Goal: Information Seeking & Learning: Learn about a topic

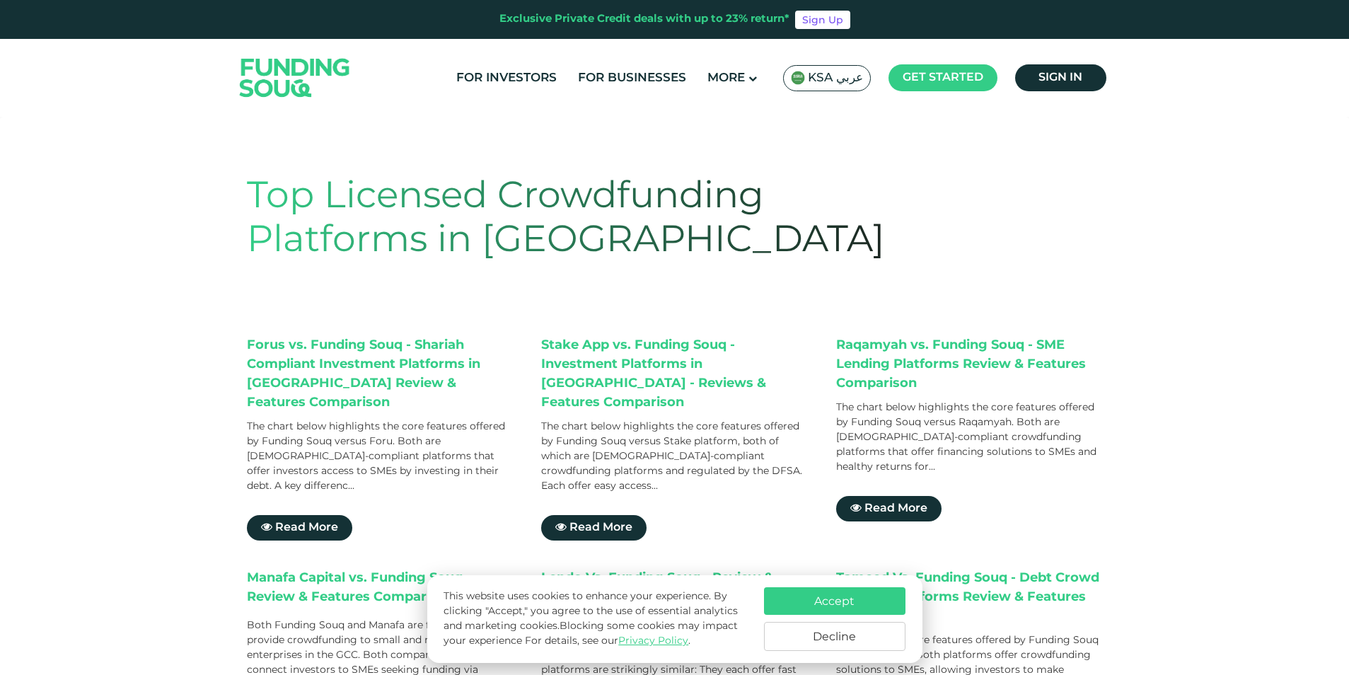
click at [842, 598] on button "Accept" at bounding box center [834, 601] width 141 height 28
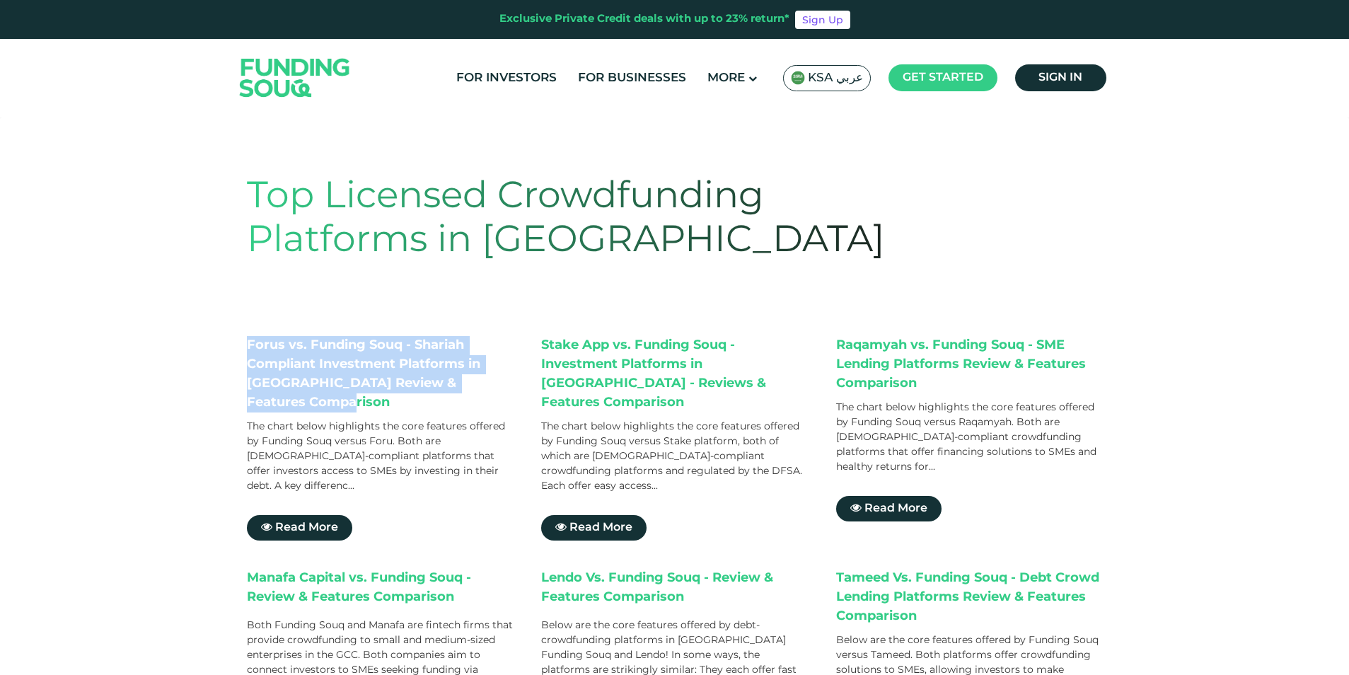
drag, startPoint x: 249, startPoint y: 341, endPoint x: 342, endPoint y: 408, distance: 115.0
click at [342, 408] on div "Forus vs. Funding Souq - Shariah Compliant Investment Platforms in [GEOGRAPHIC_…" at bounding box center [380, 374] width 267 height 76
drag, startPoint x: 342, startPoint y: 408, endPoint x: 368, endPoint y: 411, distance: 25.6
click at [368, 411] on div "Forus vs. Funding Souq - Shariah Compliant Investment Platforms in [GEOGRAPHIC_…" at bounding box center [380, 374] width 267 height 76
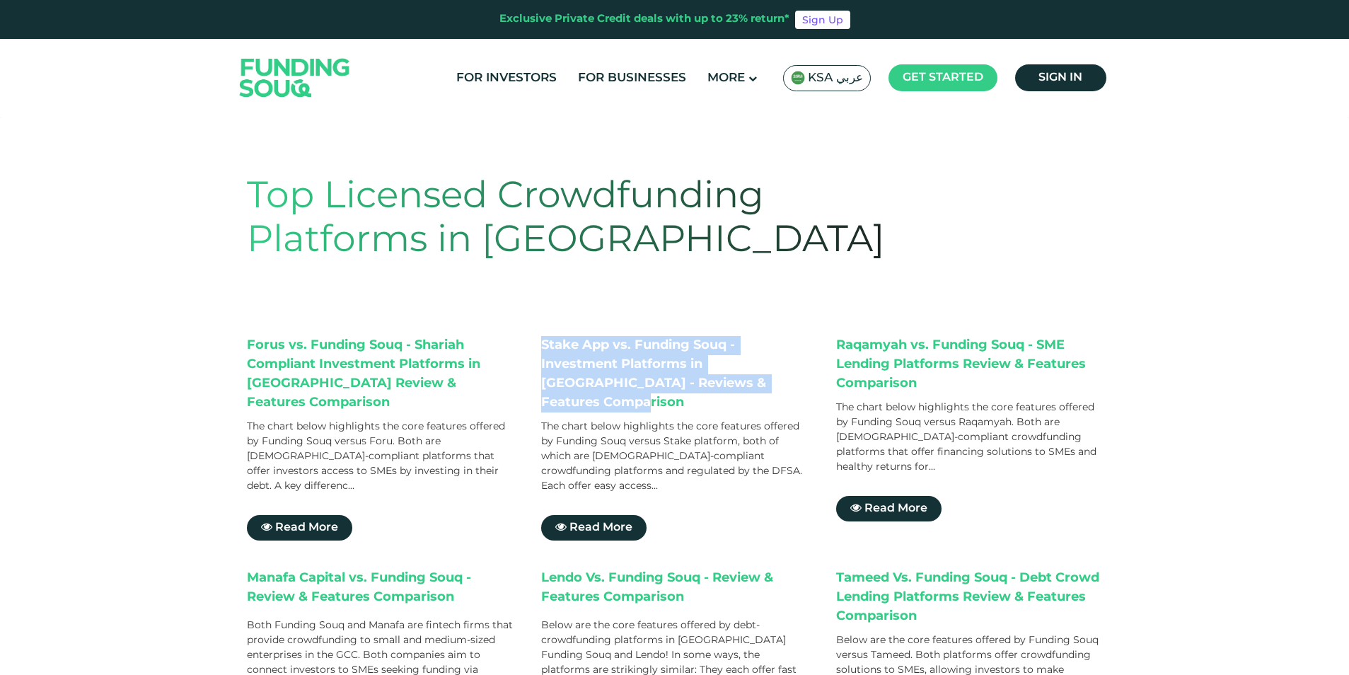
drag, startPoint x: 545, startPoint y: 347, endPoint x: 775, endPoint y: 385, distance: 233.8
click at [775, 385] on div "Stake App vs. Funding Souq - Investment Platforms in [GEOGRAPHIC_DATA] - Review…" at bounding box center [674, 374] width 267 height 76
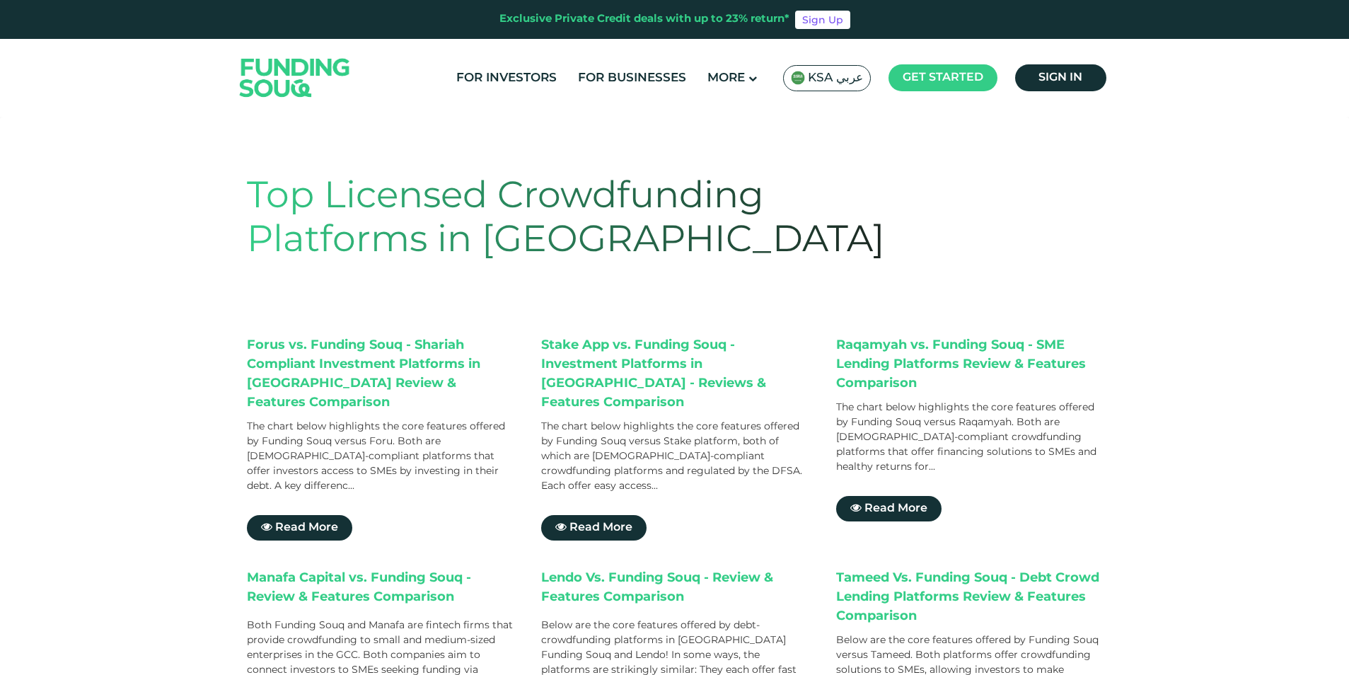
drag, startPoint x: 775, startPoint y: 385, endPoint x: 974, endPoint y: 380, distance: 198.8
click at [974, 380] on div "Raqamyah vs. Funding Souq - SME Lending Platforms Review & Features Comparison" at bounding box center [969, 364] width 267 height 57
drag, startPoint x: 838, startPoint y: 345, endPoint x: 931, endPoint y: 384, distance: 100.5
click at [931, 384] on div "Raqamyah vs. Funding Souq - SME Lending Platforms Review & Features Comparison" at bounding box center [969, 364] width 267 height 57
drag, startPoint x: 931, startPoint y: 384, endPoint x: 999, endPoint y: 411, distance: 73.7
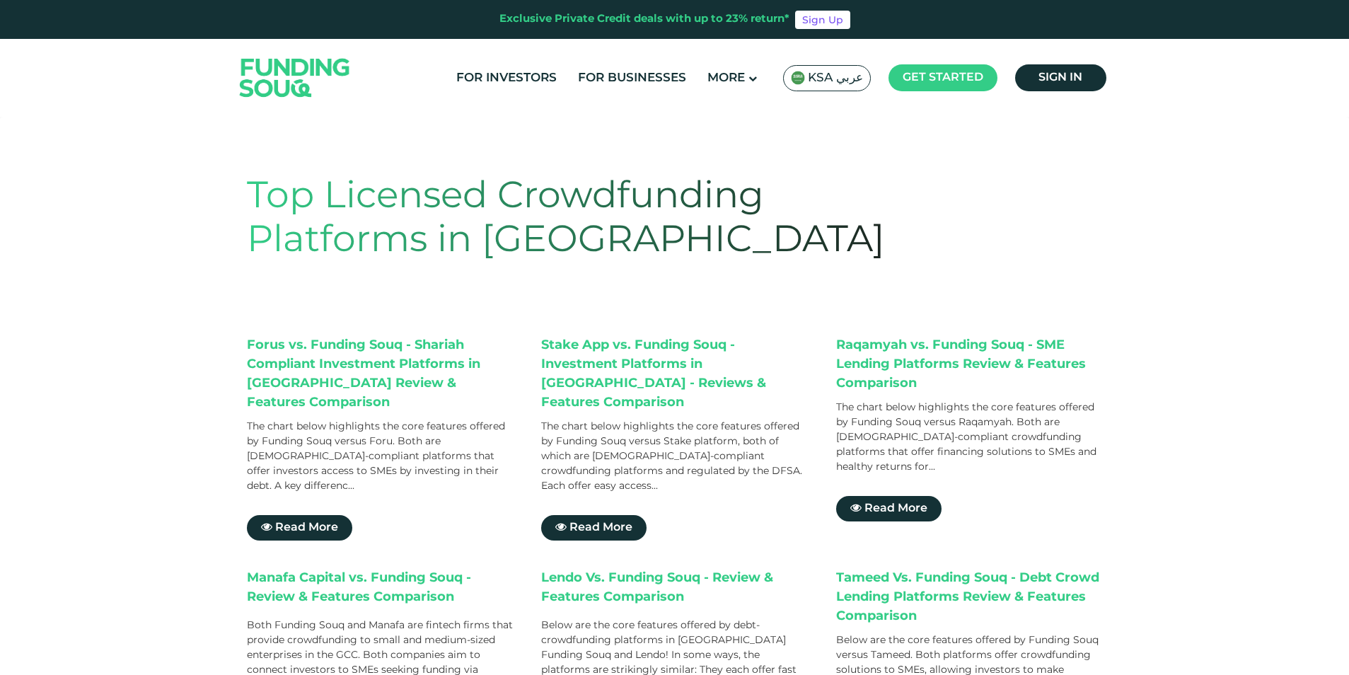
click at [999, 411] on div "The chart below highlights the core features offered by Funding Souq versus Raq…" at bounding box center [969, 437] width 267 height 74
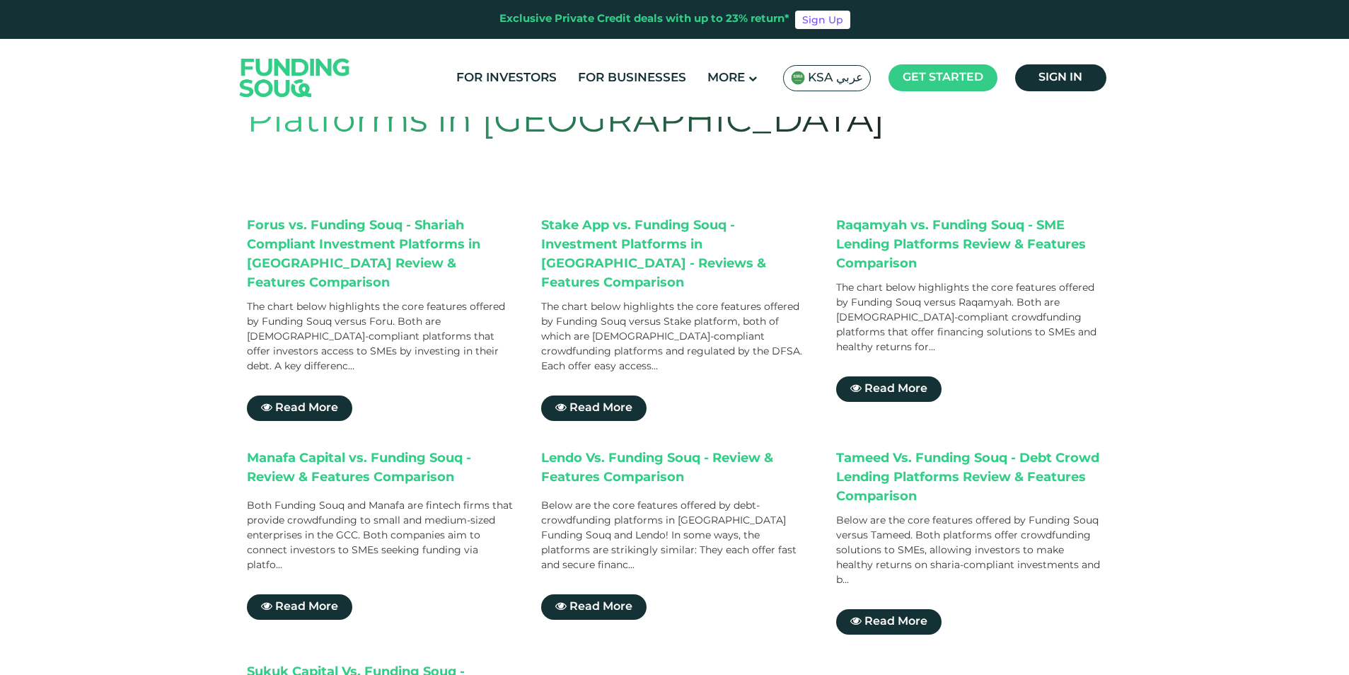
scroll to position [141, 0]
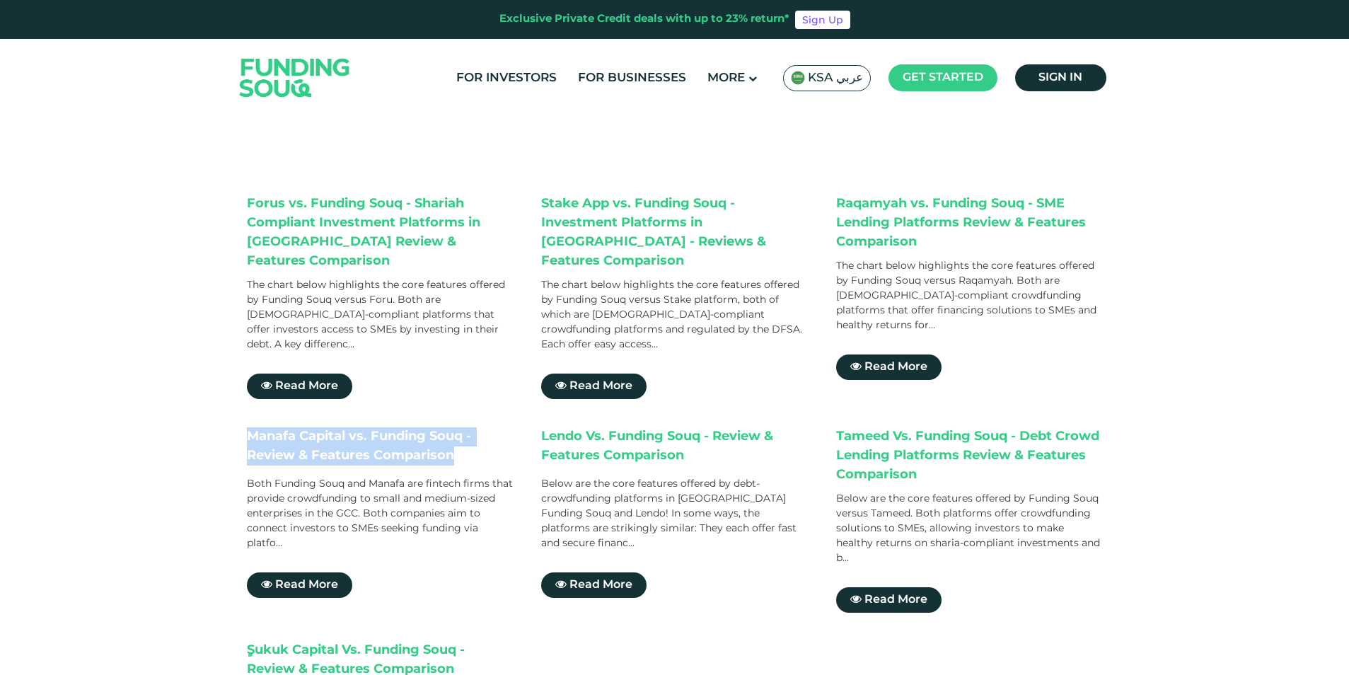
drag, startPoint x: 247, startPoint y: 421, endPoint x: 460, endPoint y: 442, distance: 214.6
click at [460, 442] on div "Manafa Capital vs. Funding Souq - Review & Features Comparison" at bounding box center [380, 448] width 267 height 42
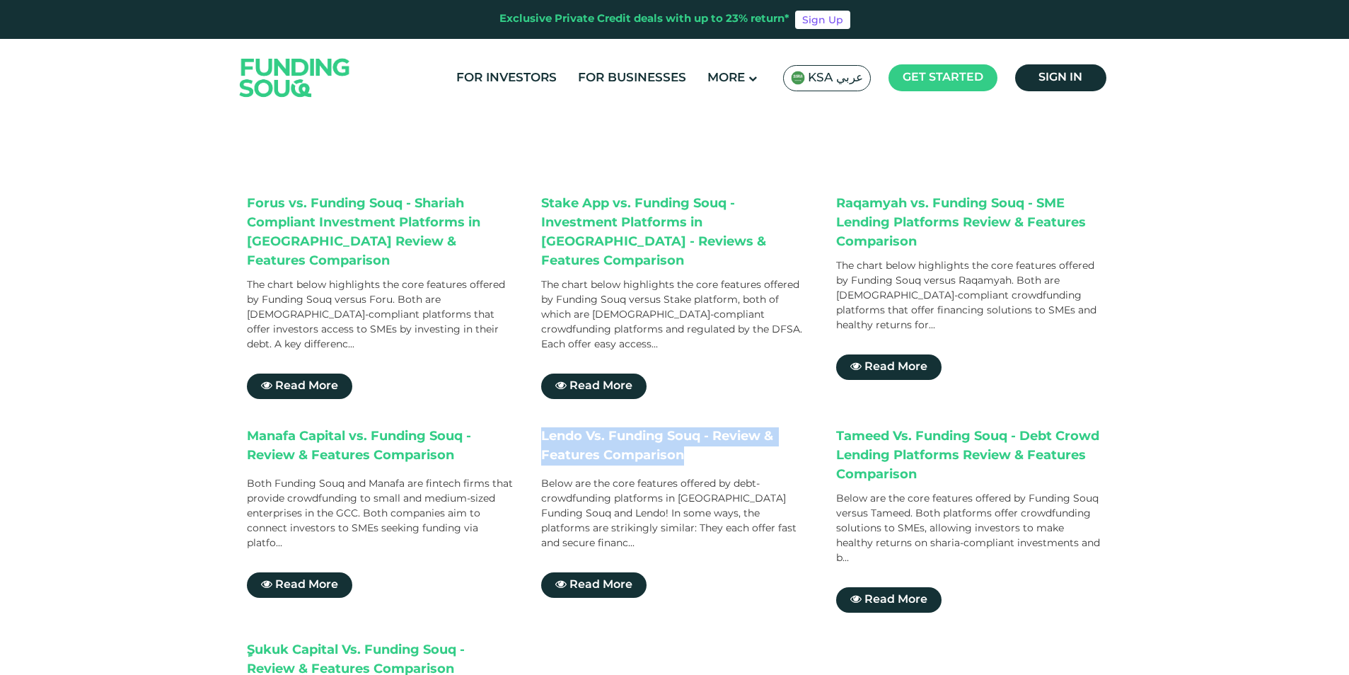
drag, startPoint x: 460, startPoint y: 442, endPoint x: 704, endPoint y: 448, distance: 244.1
click at [704, 448] on div "Forus vs. Funding Souq - Shariah Compliant Investment Platforms in [GEOGRAPHIC_…" at bounding box center [675, 495] width 856 height 602
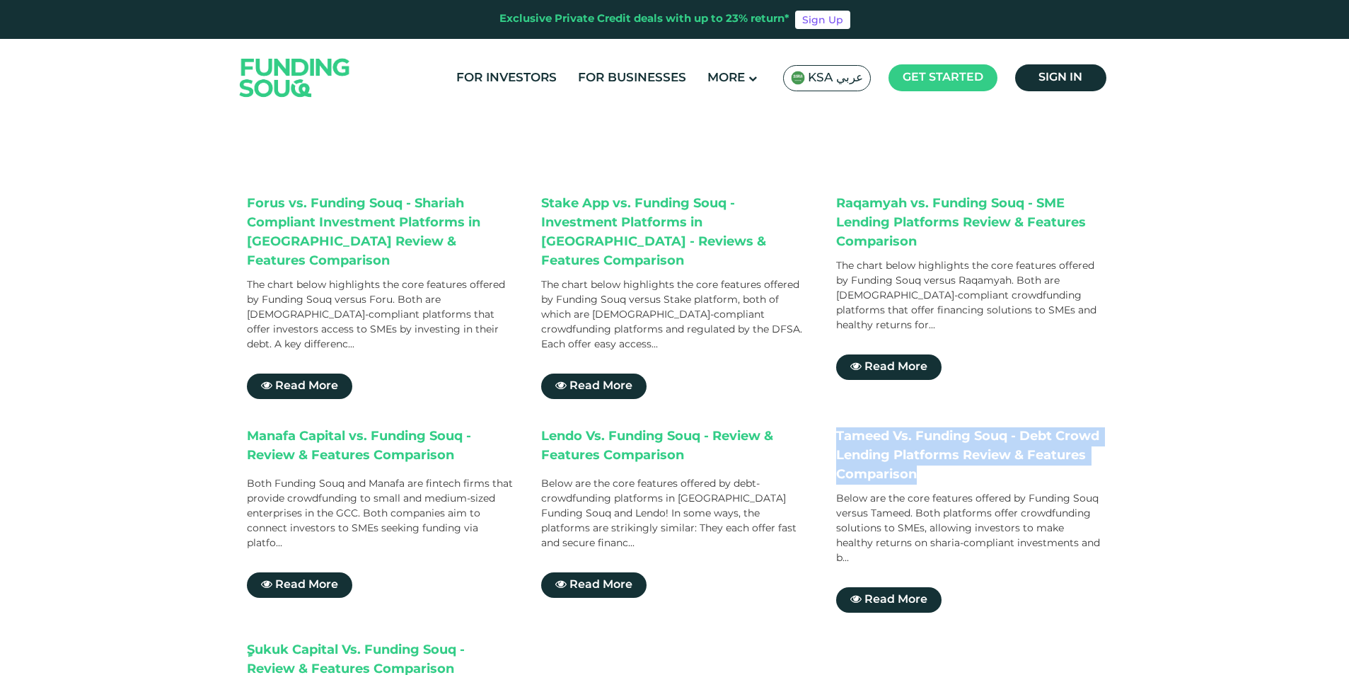
drag, startPoint x: 704, startPoint y: 448, endPoint x: 942, endPoint y: 466, distance: 238.3
click at [942, 466] on div "Forus vs. Funding Souq - Shariah Compliant Investment Platforms in [GEOGRAPHIC_…" at bounding box center [675, 495] width 856 height 602
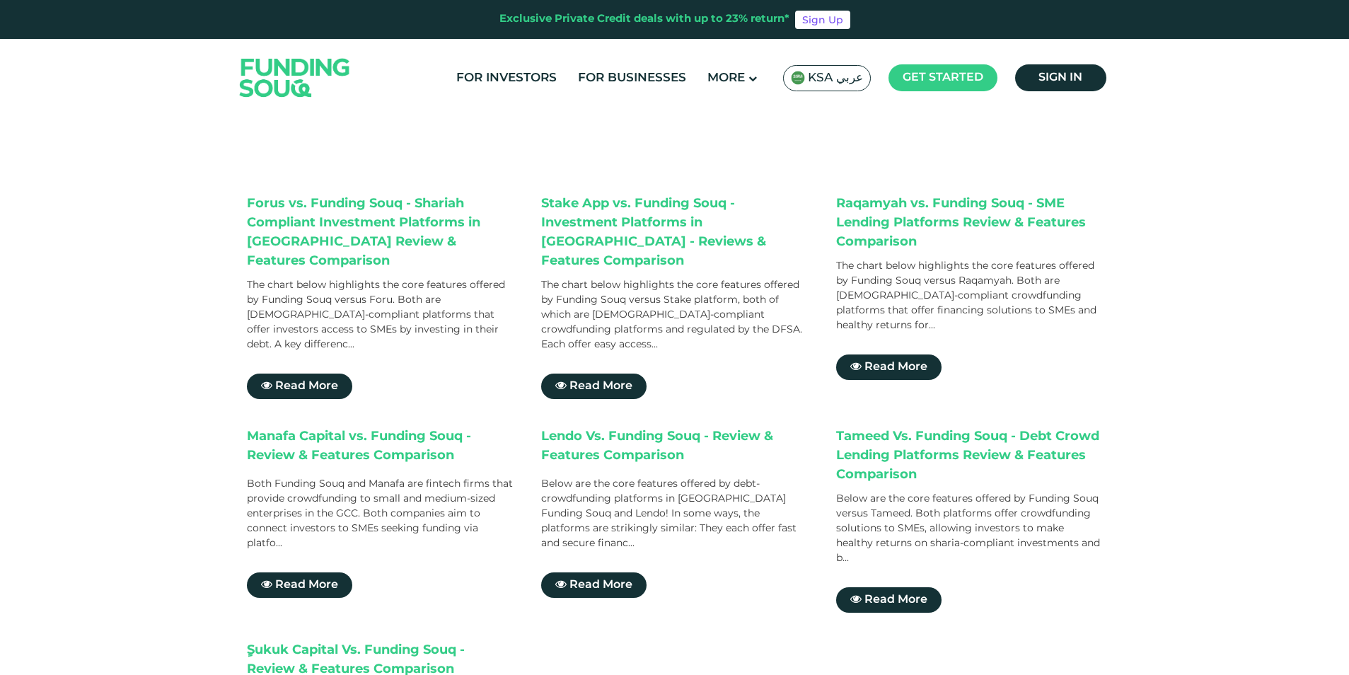
drag, startPoint x: 942, startPoint y: 466, endPoint x: 978, endPoint y: 479, distance: 38.2
click at [978, 492] on div "Below are the core features offered by Funding Souq versus Tameed. Both platfor…" at bounding box center [969, 529] width 267 height 74
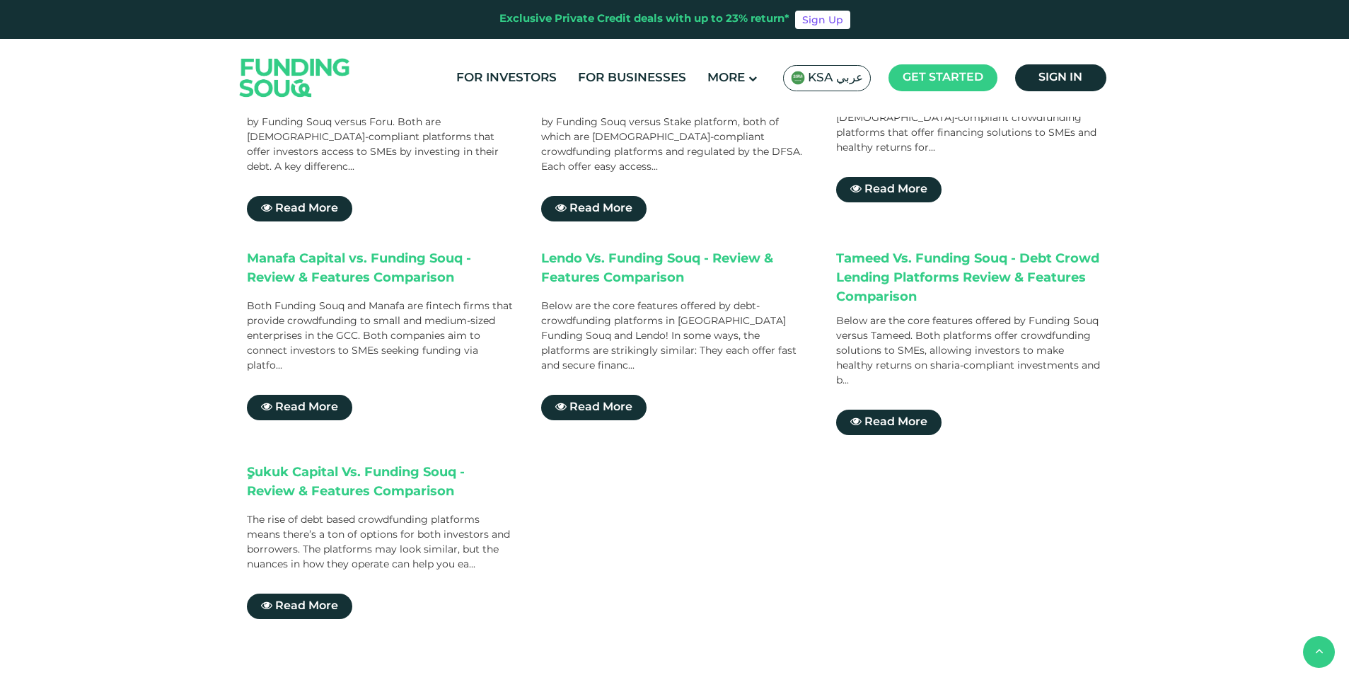
scroll to position [354, 0]
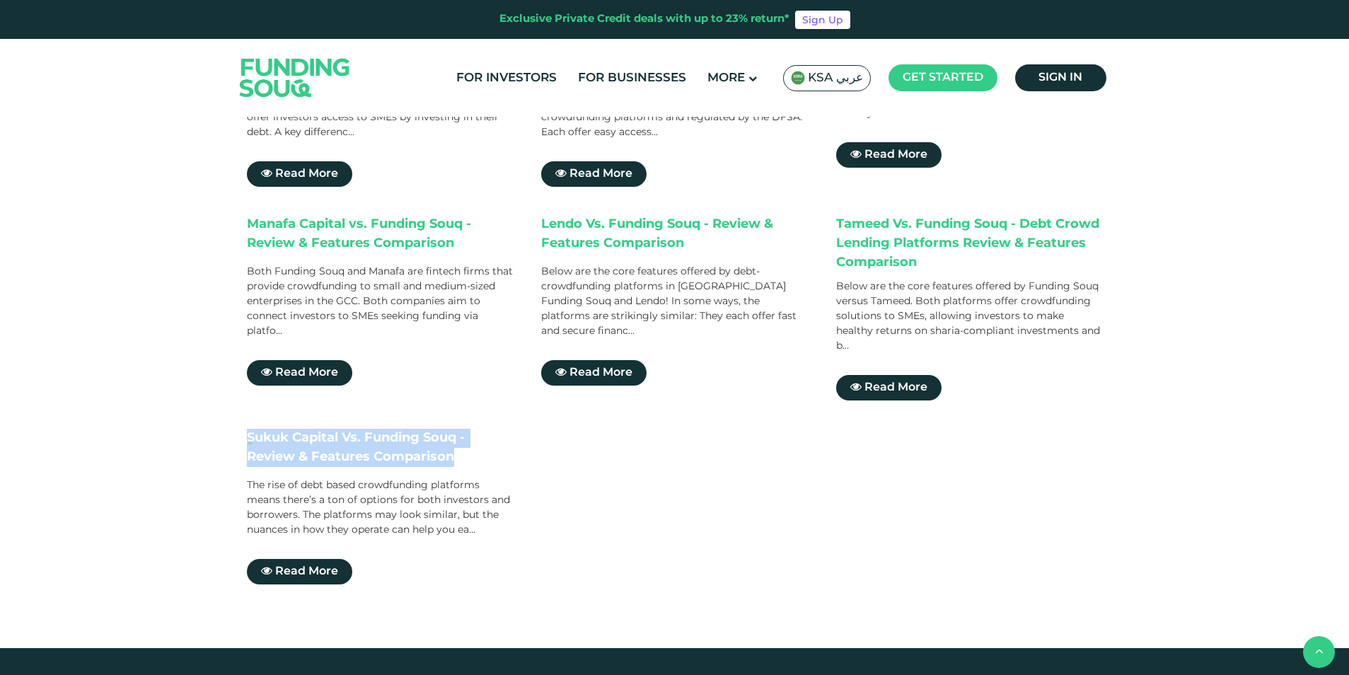
drag, startPoint x: 248, startPoint y: 408, endPoint x: 478, endPoint y: 432, distance: 231.8
click at [478, 432] on div "ٍSukuk Capital Vs. Funding Souq - Review & Features Comparison" at bounding box center [380, 450] width 267 height 42
drag, startPoint x: 478, startPoint y: 432, endPoint x: 507, endPoint y: 448, distance: 33.2
click at [507, 478] on div "The rise of debt based crowdfunding platforms means there’s a ton of options fo…" at bounding box center [380, 507] width 267 height 59
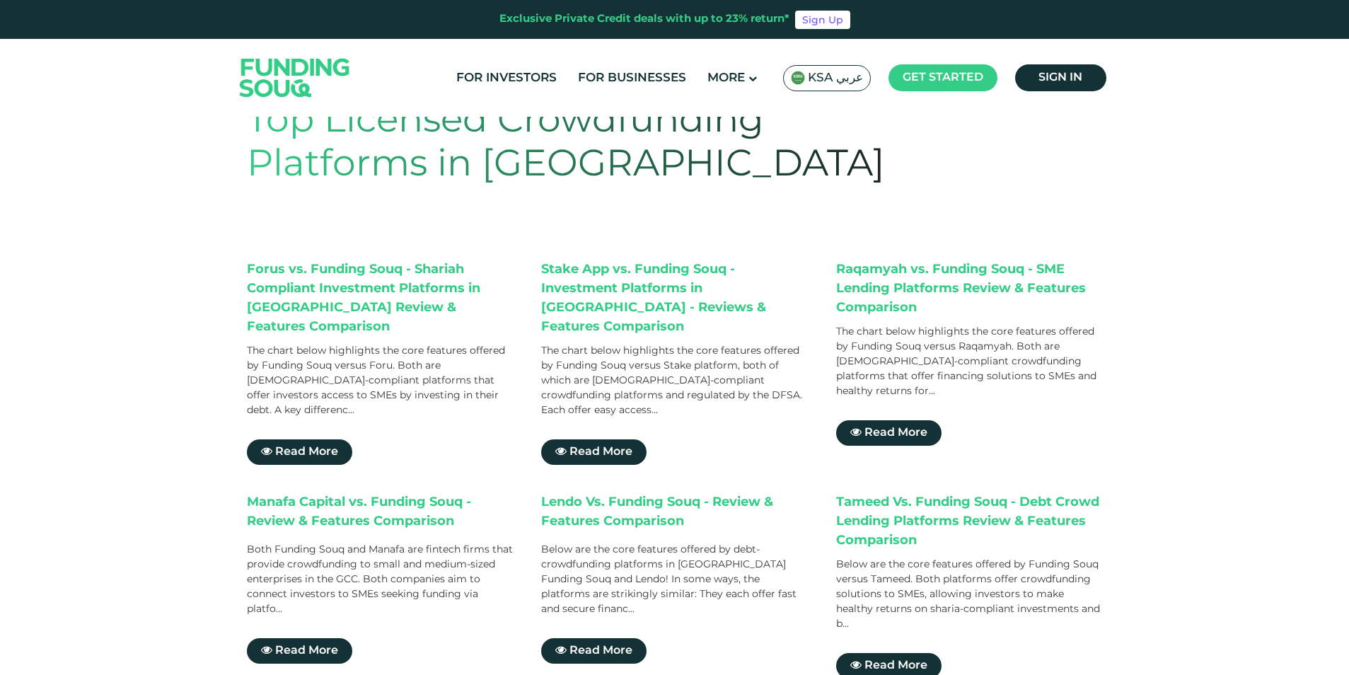
scroll to position [0, 0]
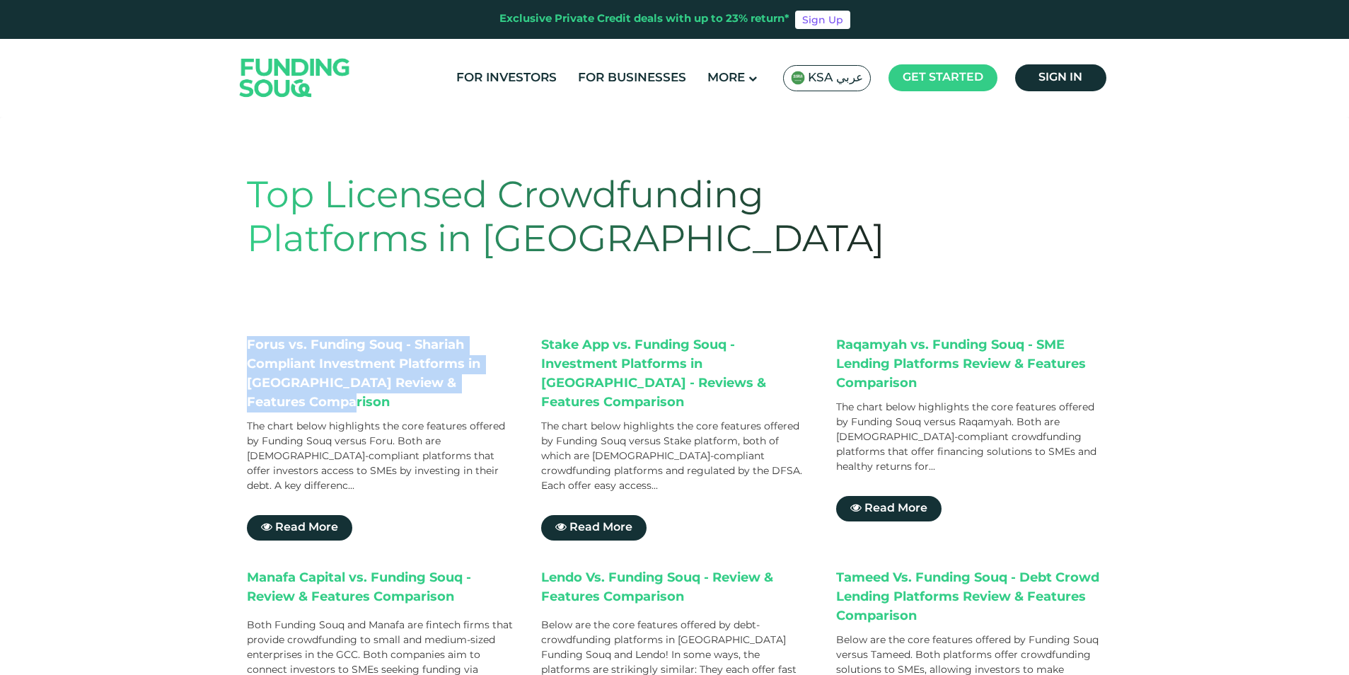
drag, startPoint x: 250, startPoint y: 344, endPoint x: 396, endPoint y: 405, distance: 157.6
click at [396, 405] on div "Forus vs. Funding Souq - Shariah Compliant Investment Platforms in [GEOGRAPHIC_…" at bounding box center [380, 374] width 267 height 76
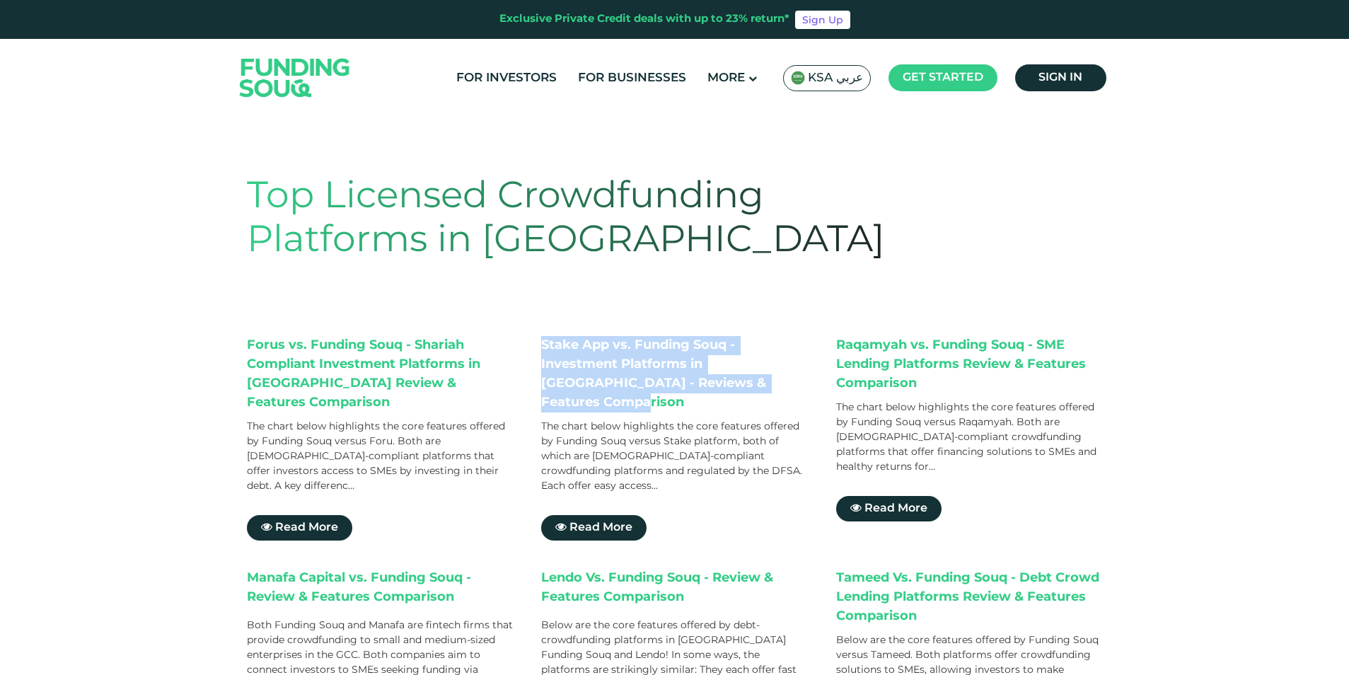
drag, startPoint x: 396, startPoint y: 405, endPoint x: 779, endPoint y: 385, distance: 383.1
click at [779, 385] on div "Stake App vs. Funding Souq - Investment Platforms in [GEOGRAPHIC_DATA] - Review…" at bounding box center [674, 374] width 267 height 76
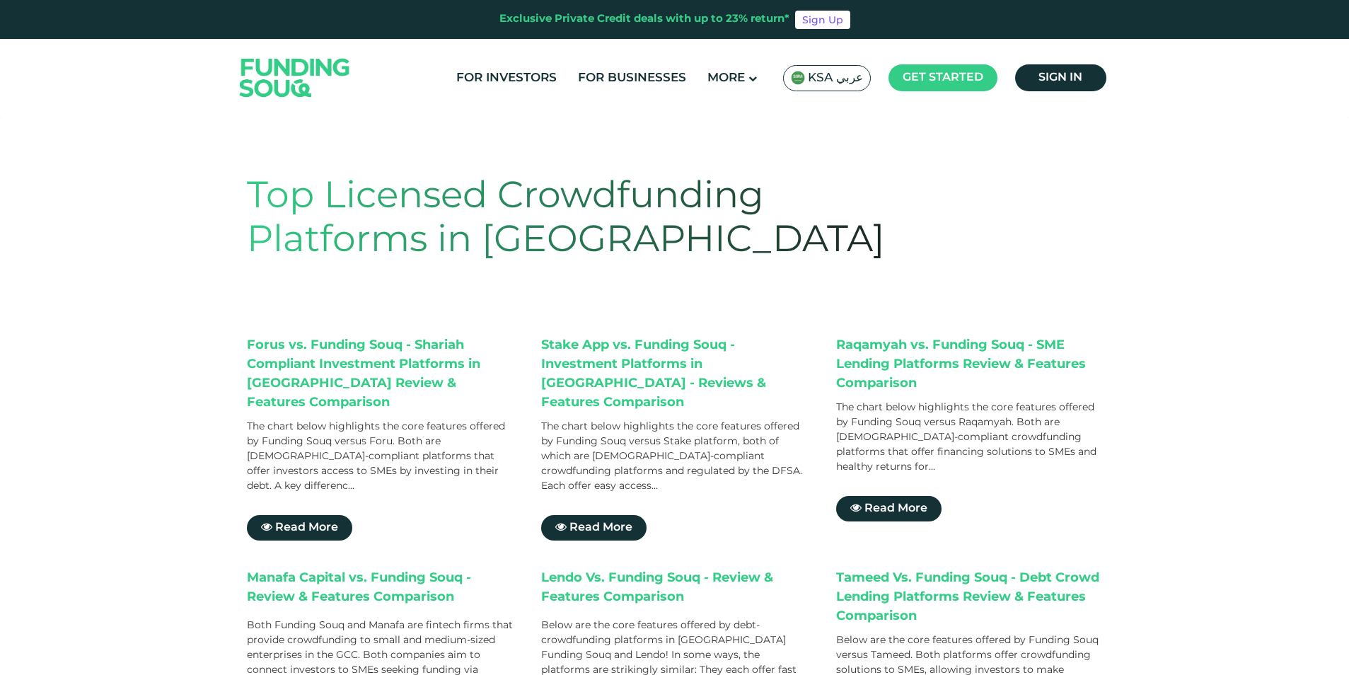
drag, startPoint x: 779, startPoint y: 385, endPoint x: 964, endPoint y: 364, distance: 186.6
click at [964, 364] on div "Raqamyah vs. Funding Souq - SME Lending Platforms Review & Features Comparison" at bounding box center [969, 364] width 267 height 57
drag, startPoint x: 841, startPoint y: 346, endPoint x: 999, endPoint y: 392, distance: 164.3
click at [999, 392] on div "Raqamyah vs. Funding Souq - SME Lending Platforms Review & Features Comparison" at bounding box center [969, 364] width 267 height 57
click at [649, 209] on h1 "Top Licensed Crowdfunding Platforms in [GEOGRAPHIC_DATA]" at bounding box center [589, 219] width 685 height 88
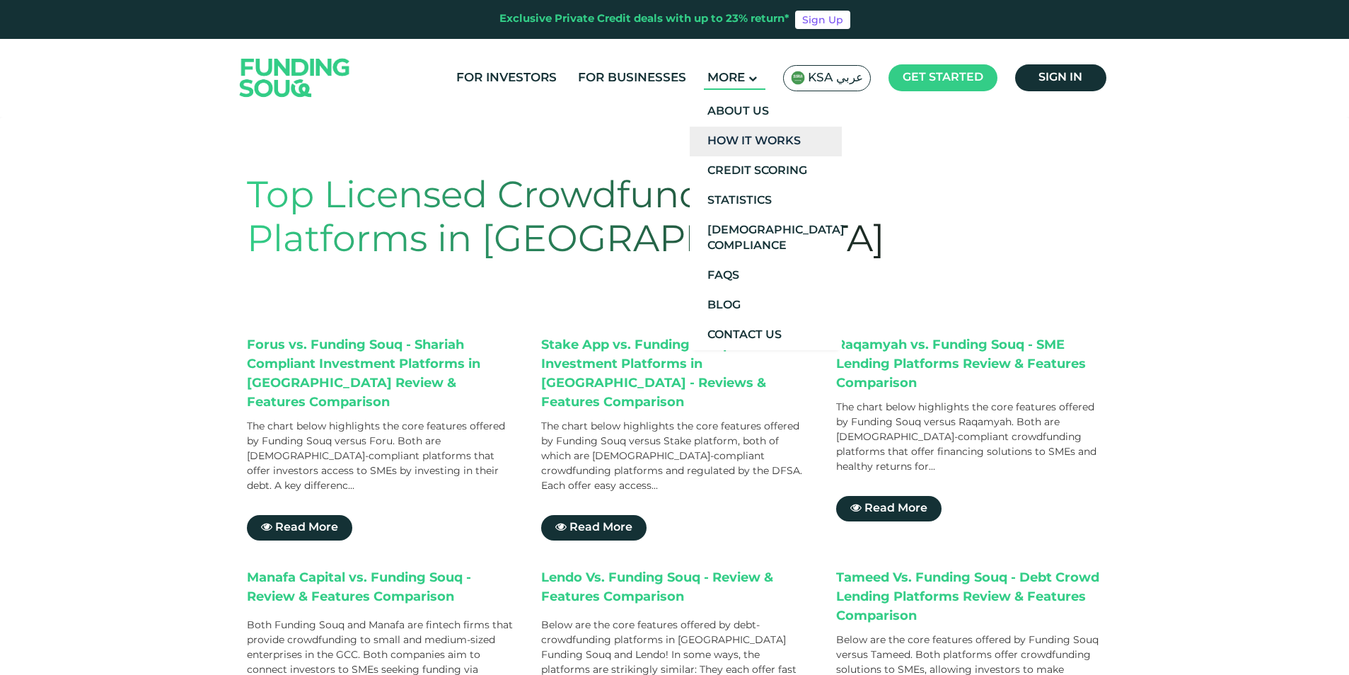
click at [756, 141] on link "How It Works" at bounding box center [766, 142] width 152 height 30
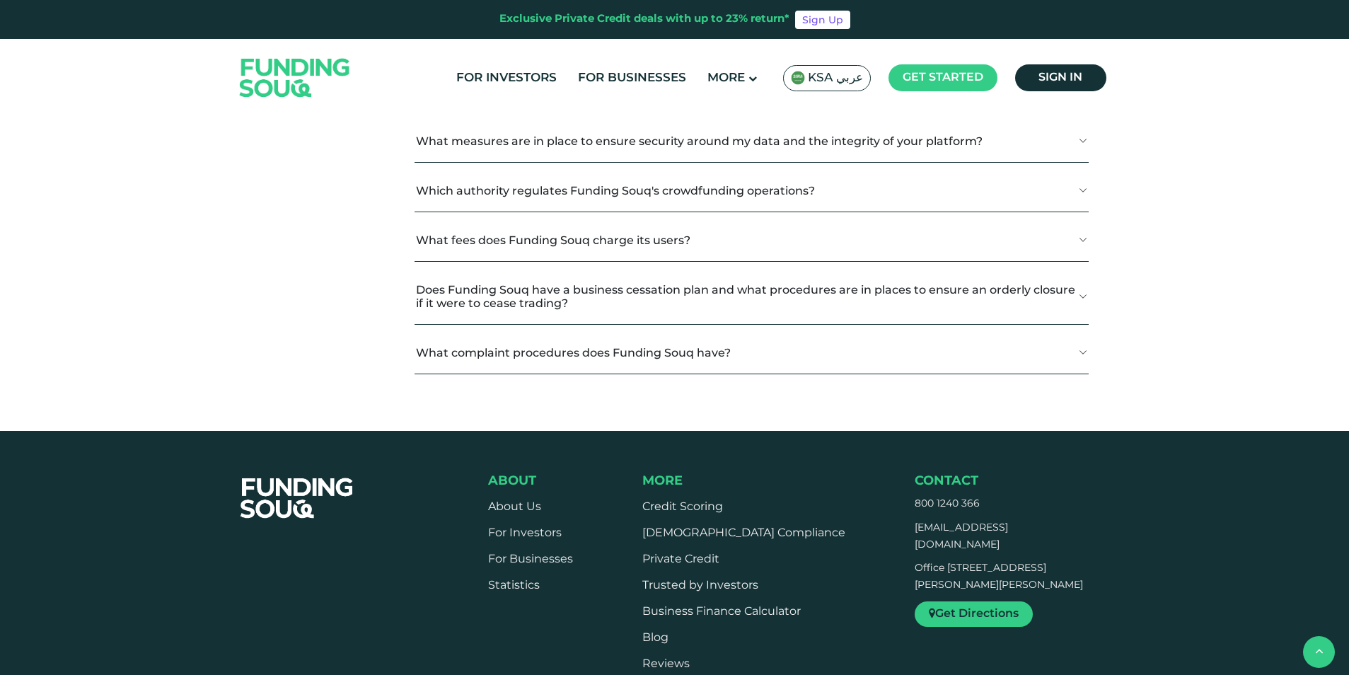
scroll to position [1839, 0]
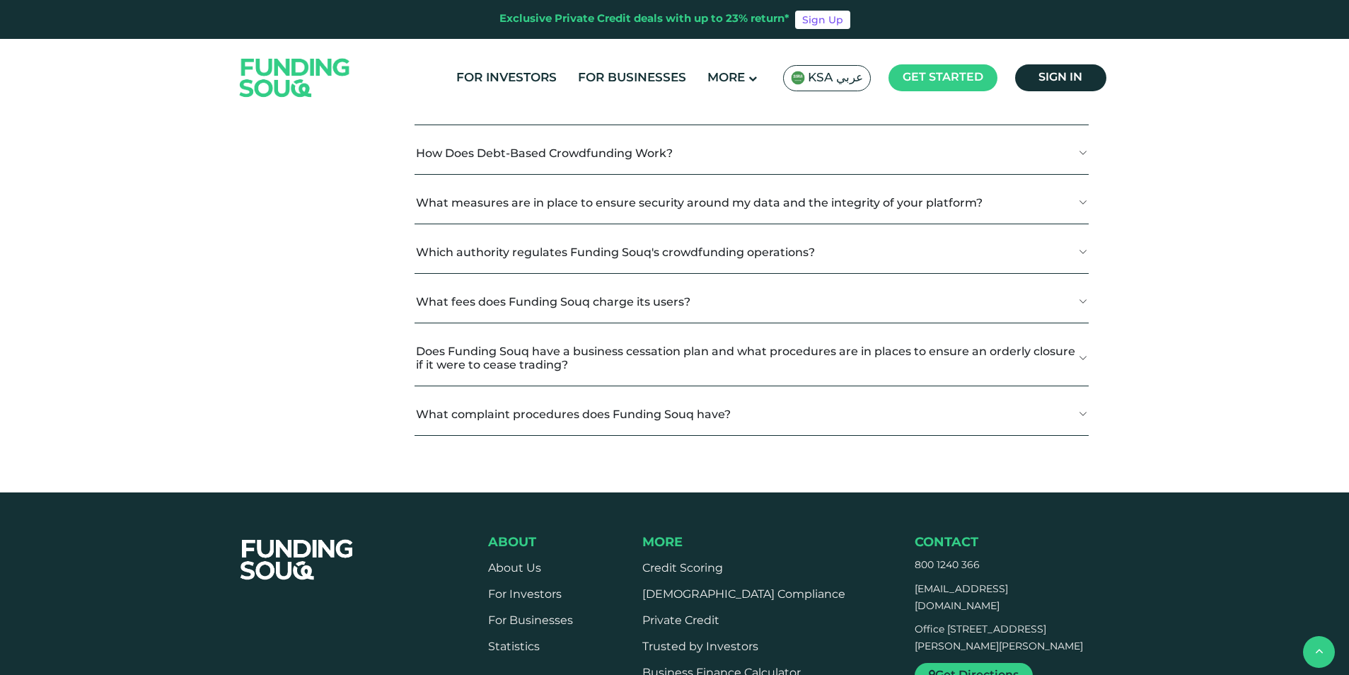
click at [1081, 124] on button "Why Choose Funding Souq?" at bounding box center [750, 104] width 673 height 42
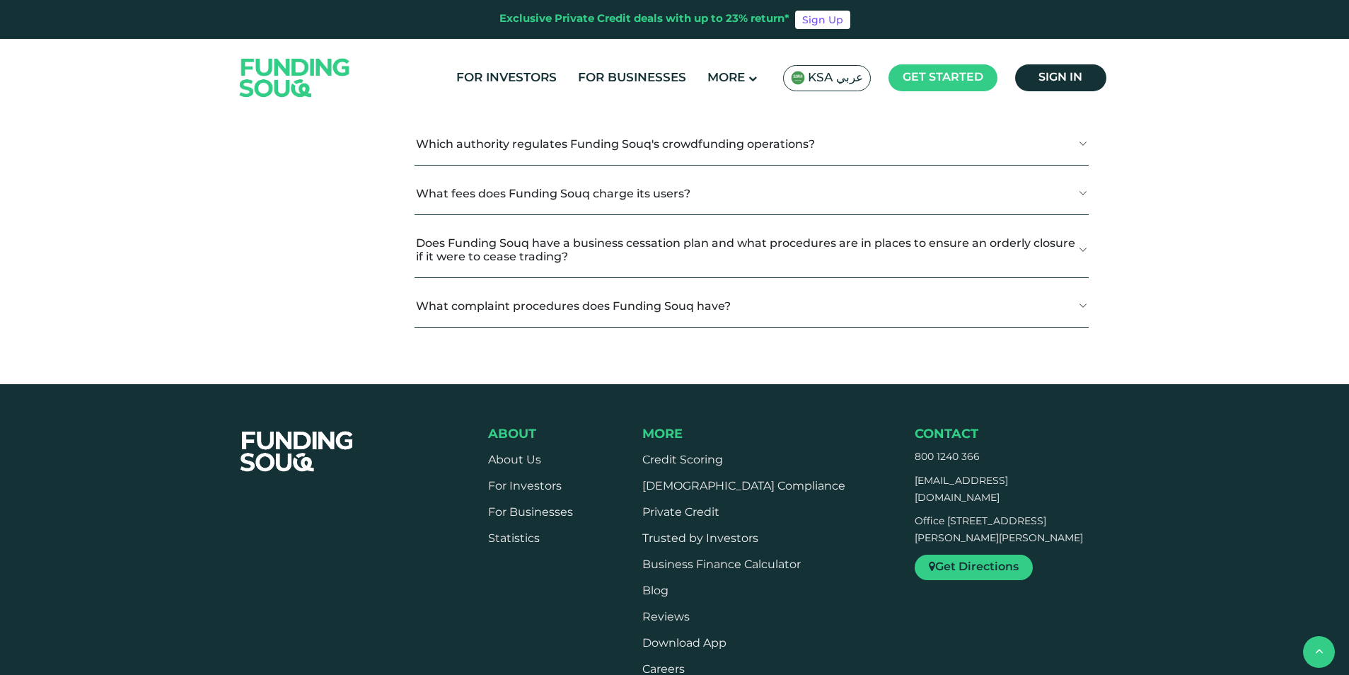
scroll to position [2334, 0]
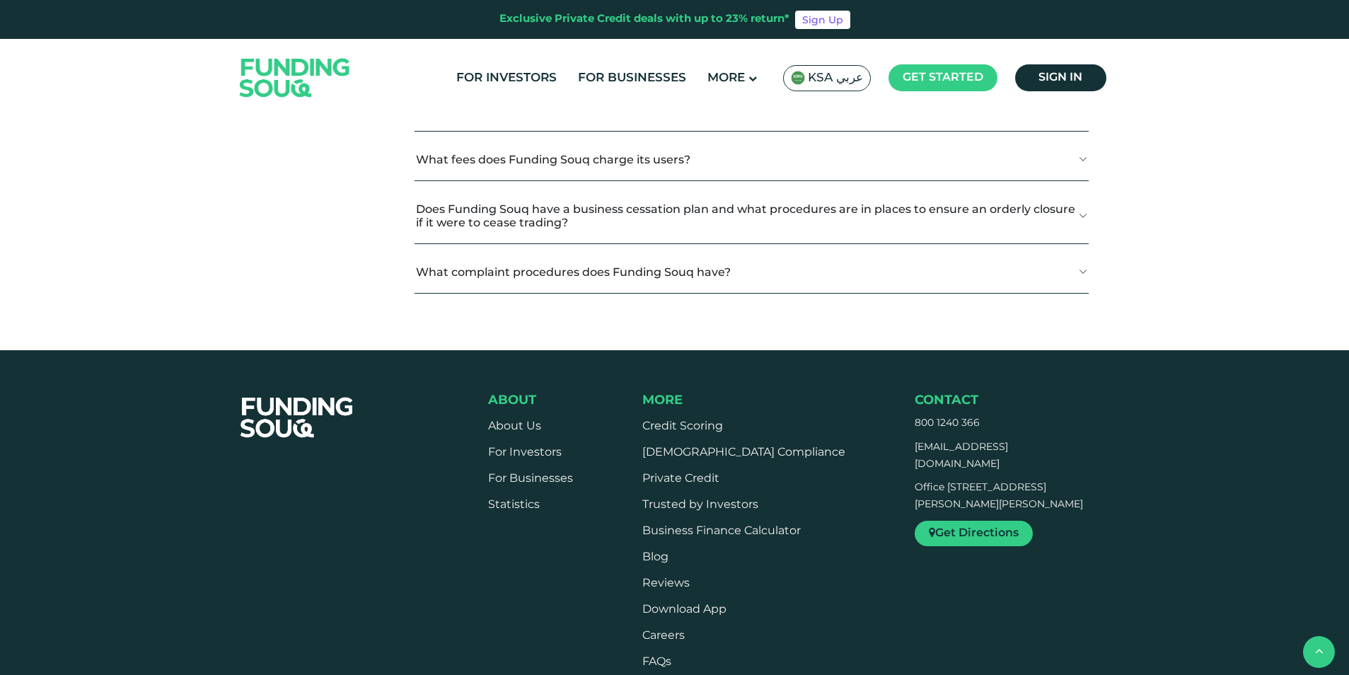
click at [1083, 32] on button "How Does Debt-Based Crowdfunding Work?" at bounding box center [750, 11] width 673 height 42
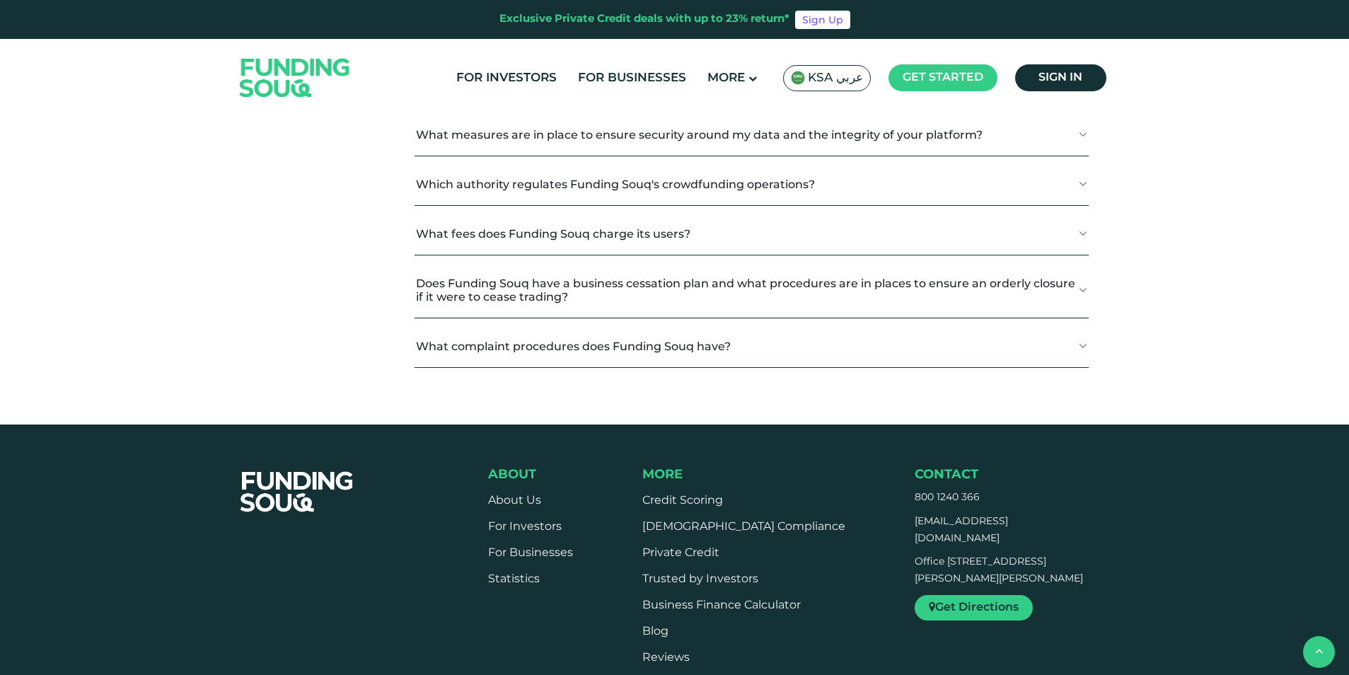
scroll to position [2546, 0]
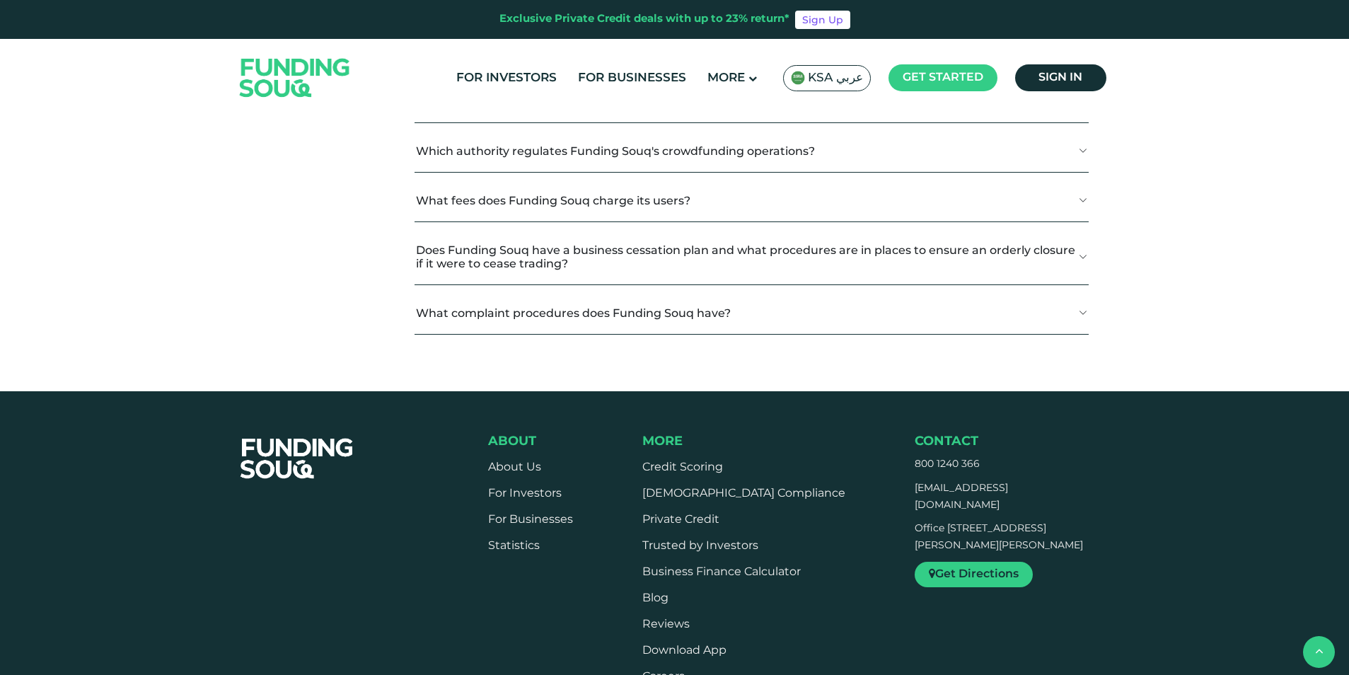
click at [1084, 122] on button "What measures are in place to ensure security around my data and the integrity …" at bounding box center [750, 102] width 673 height 42
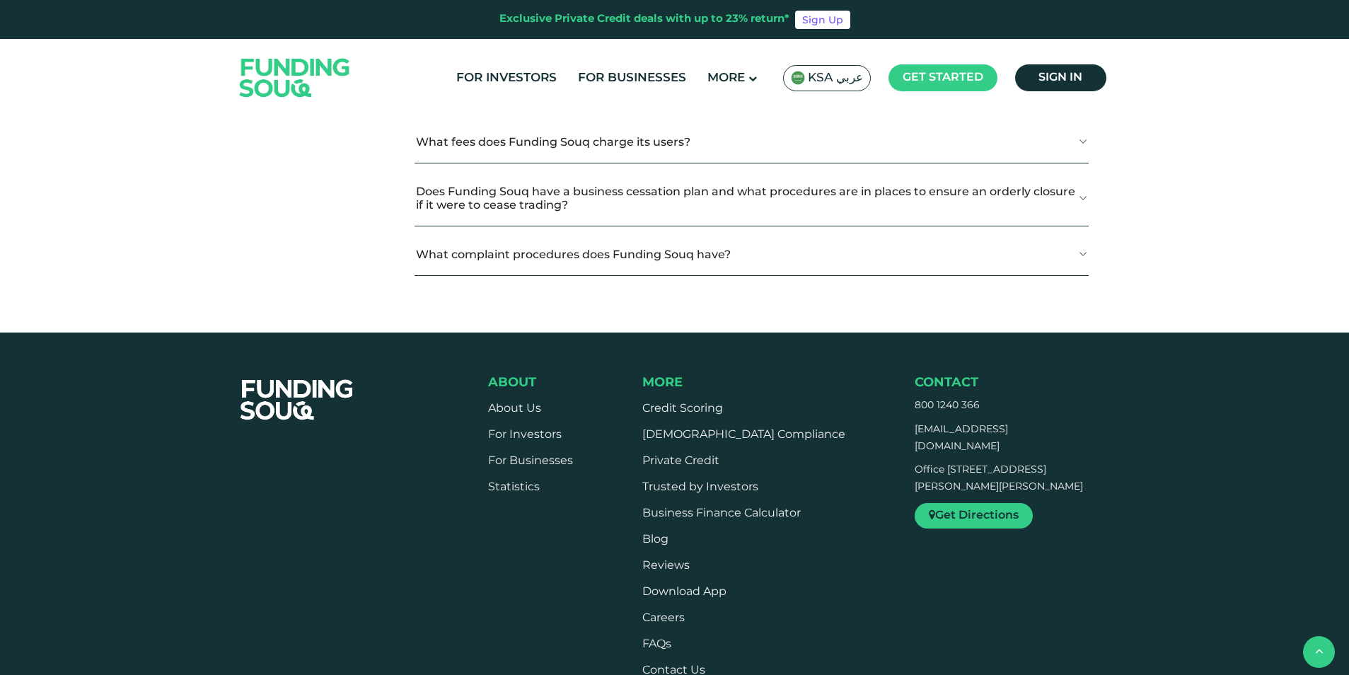
scroll to position [2688, 0]
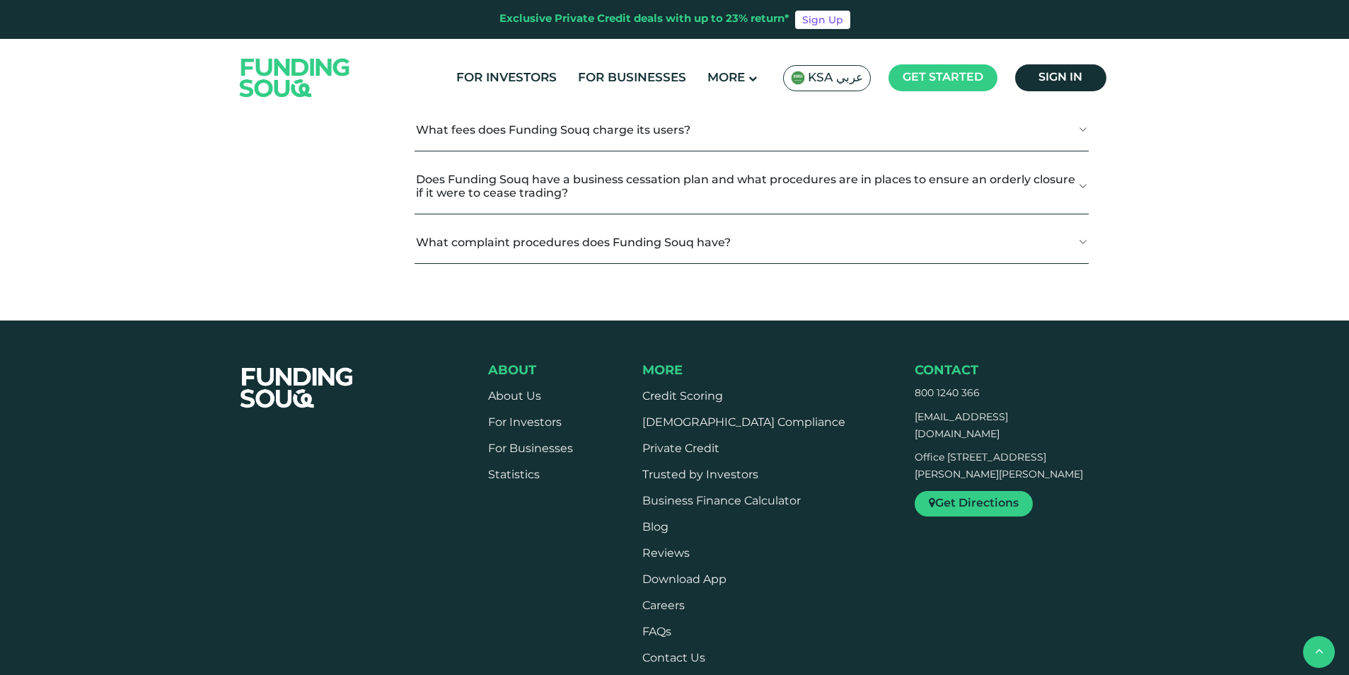
click at [1082, 101] on button "Which authority regulates Funding Souq's crowdfunding operations?" at bounding box center [750, 80] width 673 height 42
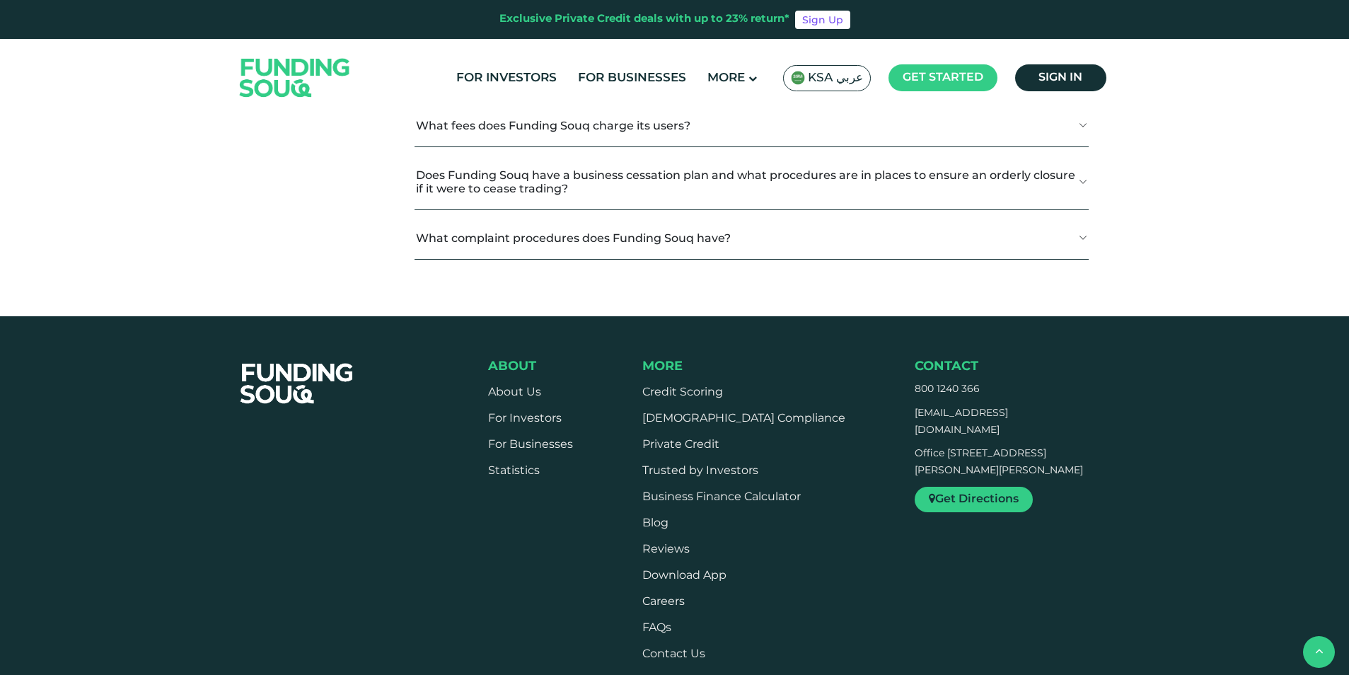
scroll to position [2758, 0]
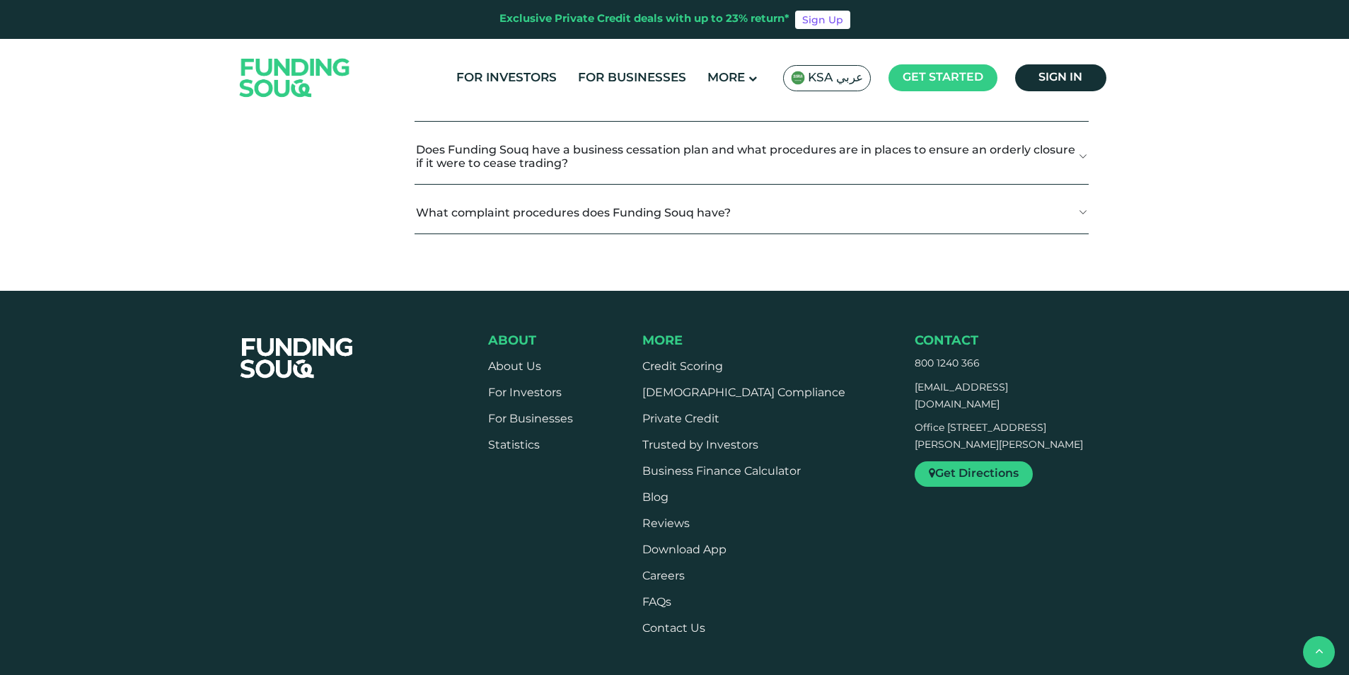
click at [1084, 121] on button "What fees does Funding Souq charge its users?" at bounding box center [750, 100] width 673 height 42
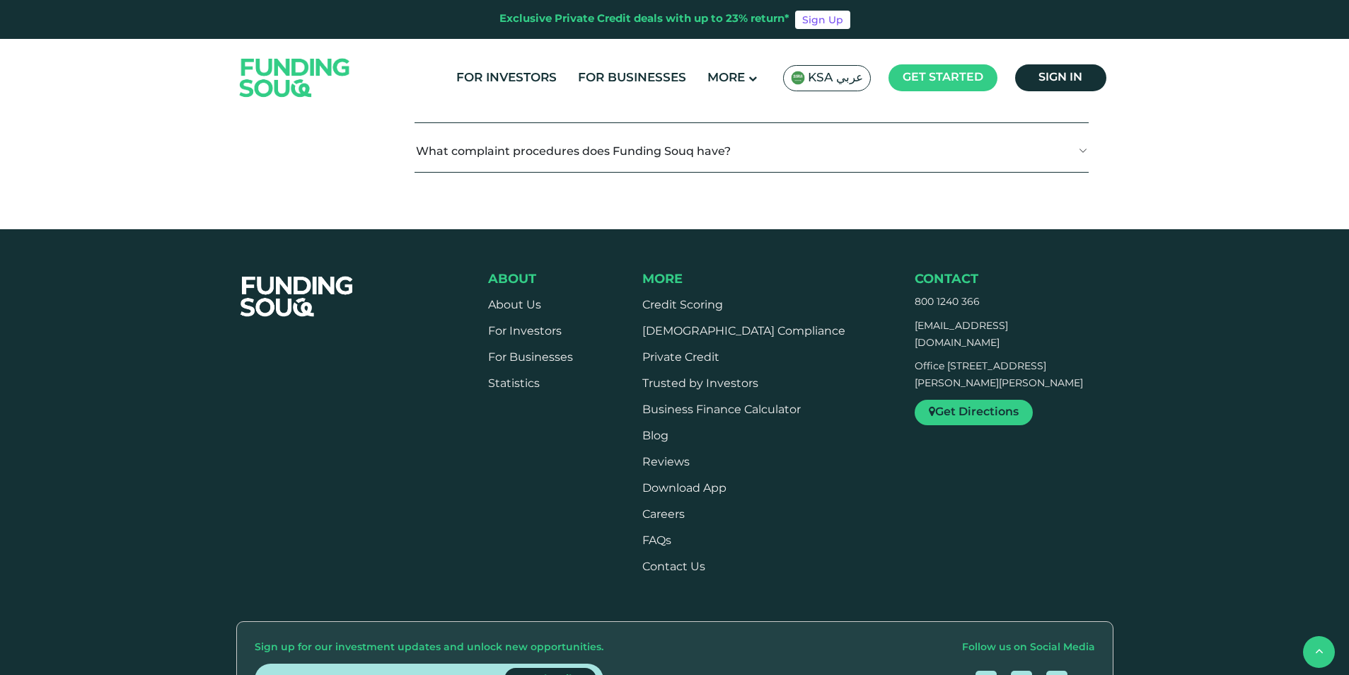
scroll to position [2900, 0]
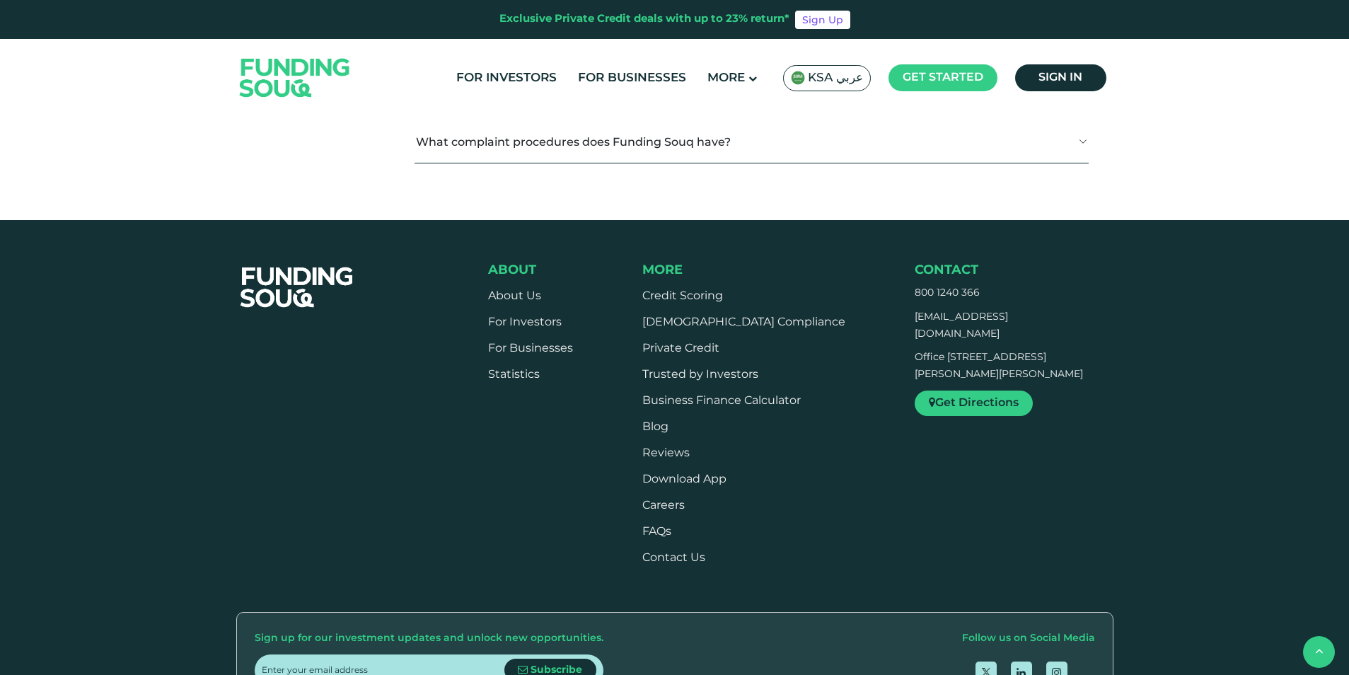
click at [1080, 113] on button "Does Funding Souq have a business cessation plan and what procedures are in pla…" at bounding box center [750, 85] width 673 height 55
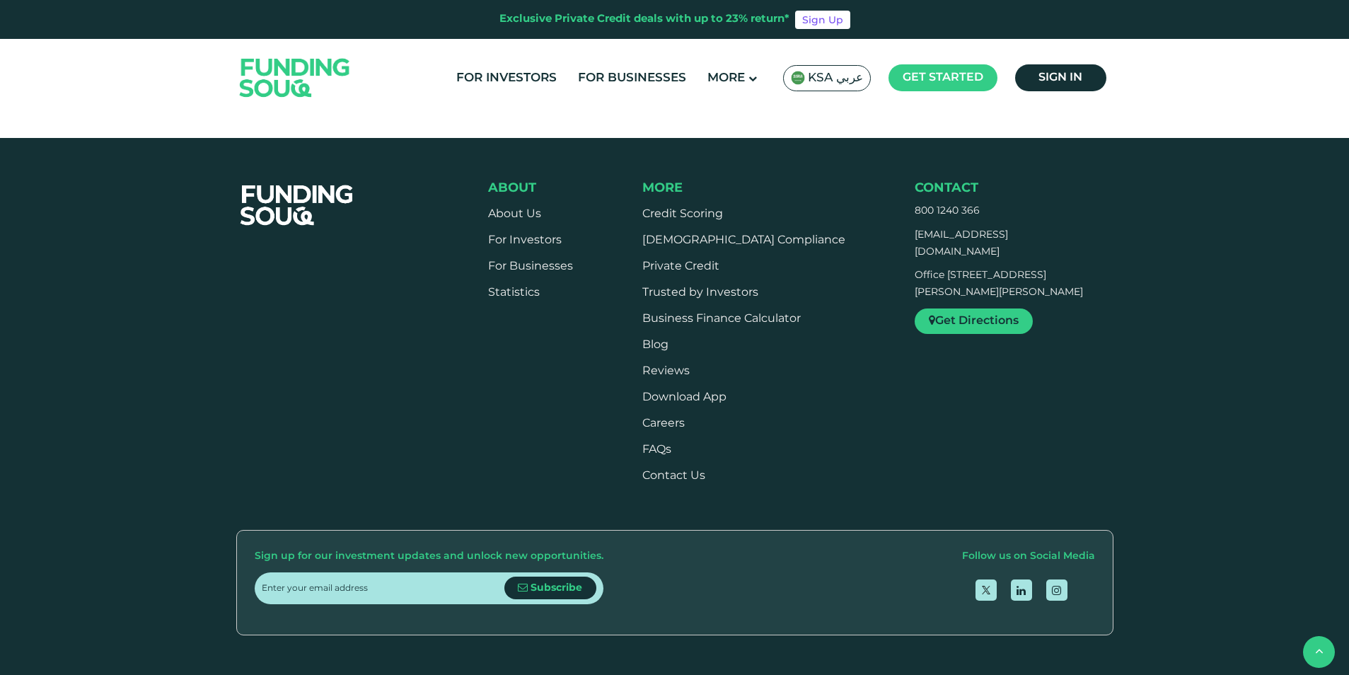
scroll to position [3041, 0]
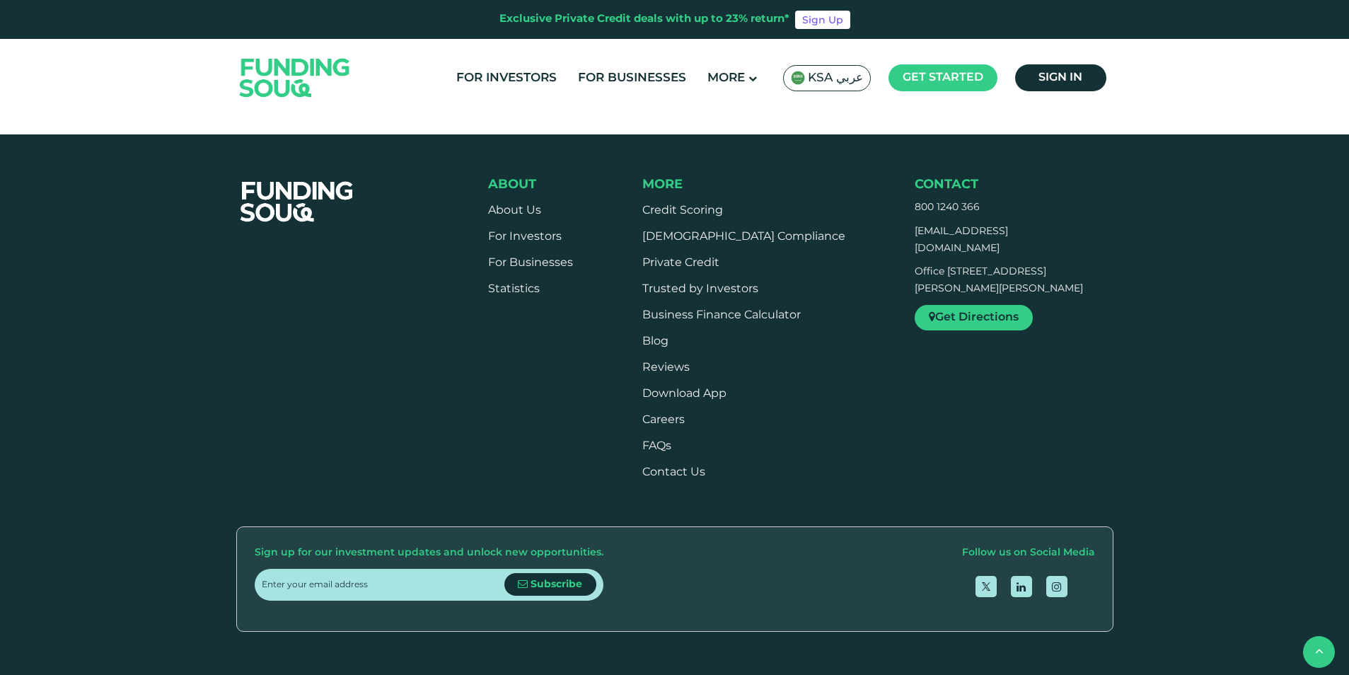
click at [1083, 77] on button "What complaint procedures does Funding Souq have?" at bounding box center [750, 56] width 673 height 42
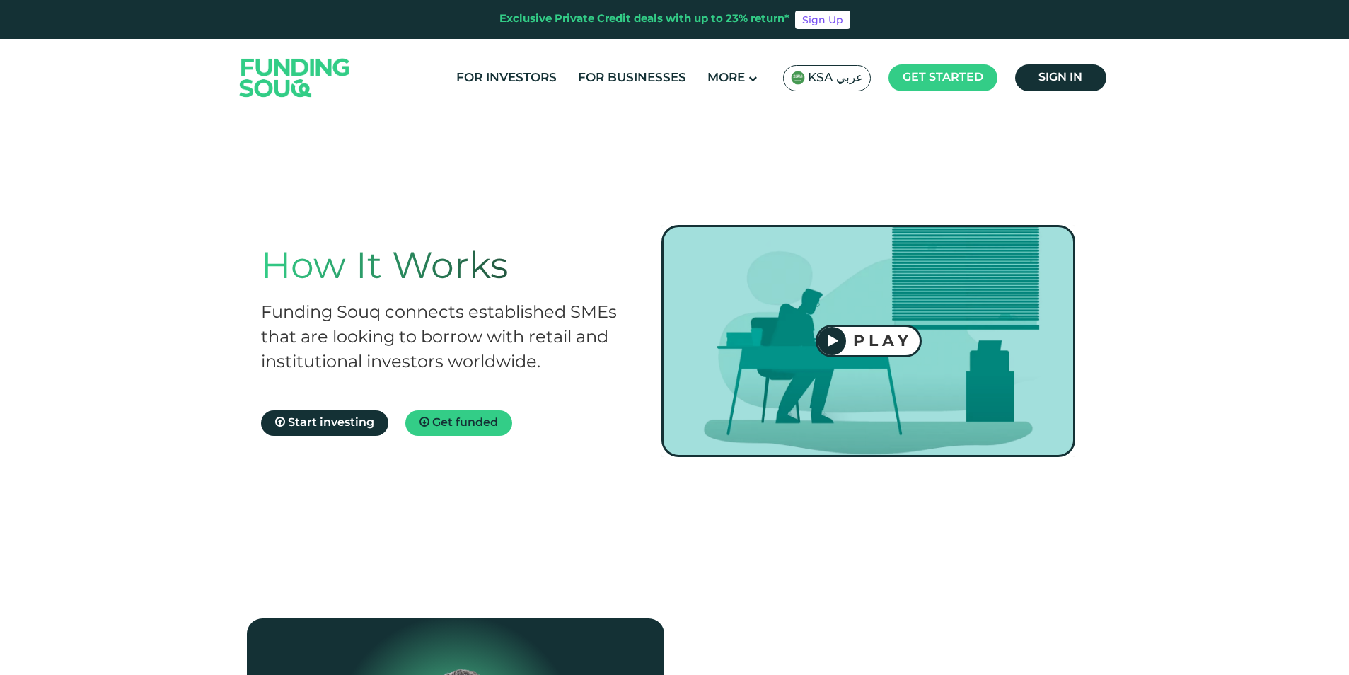
scroll to position [0, 0]
